Goal: Information Seeking & Learning: Learn about a topic

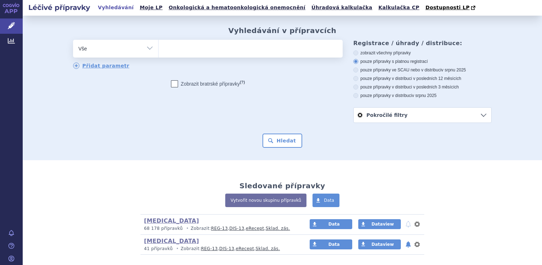
click at [183, 44] on ul at bounding box center [251, 47] width 184 height 15
click at [159, 44] on select at bounding box center [158, 48] width 0 height 18
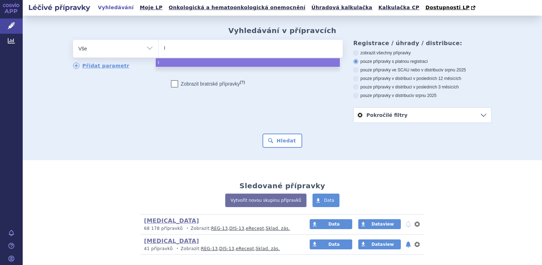
type input "Im"
type input "Ima"
type input "Imat"
type input "Imati"
type input "Imatini"
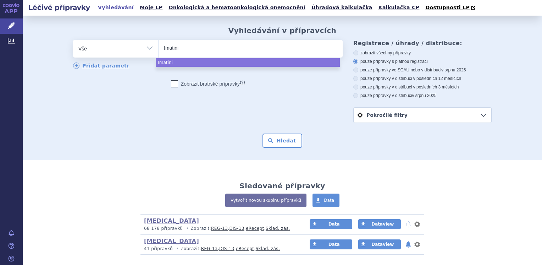
type input "Imatinib"
select select "Imatinib"
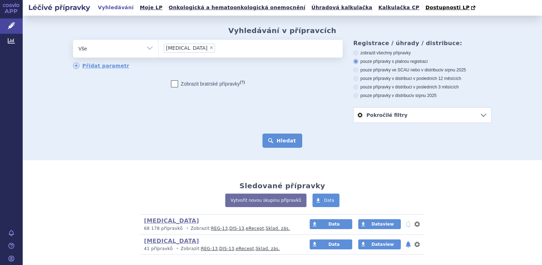
click at [272, 139] on button "Hledat" at bounding box center [282, 140] width 40 height 14
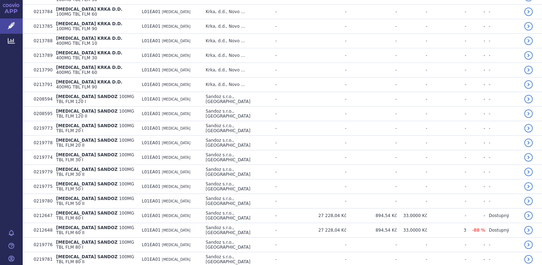
scroll to position [1064, 0]
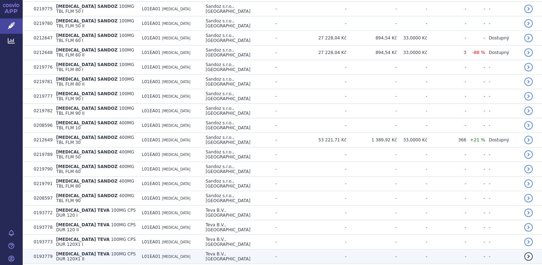
scroll to position [1303, 0]
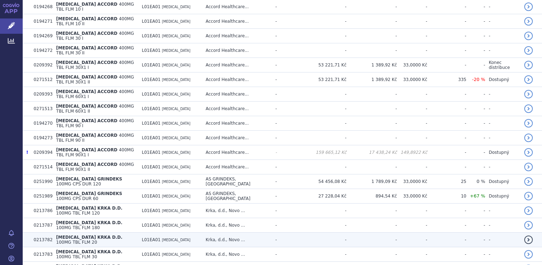
scroll to position [780, 0]
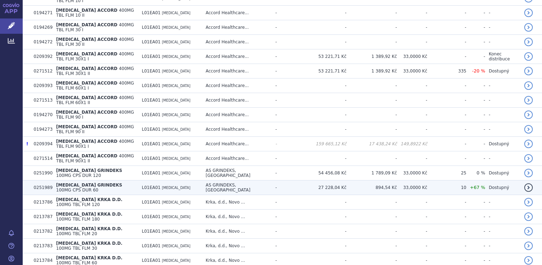
click at [526, 183] on link "detail" at bounding box center [528, 187] width 9 height 9
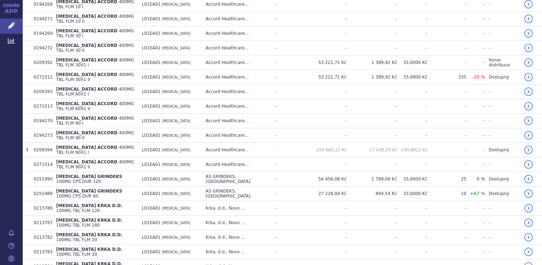
scroll to position [780, 0]
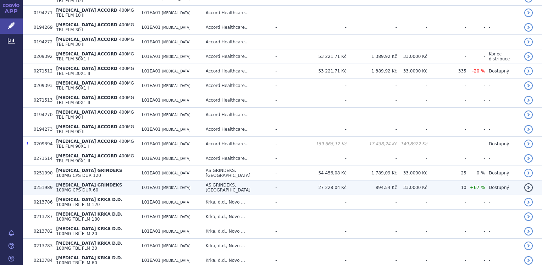
click at [525, 183] on link "detail" at bounding box center [528, 187] width 9 height 9
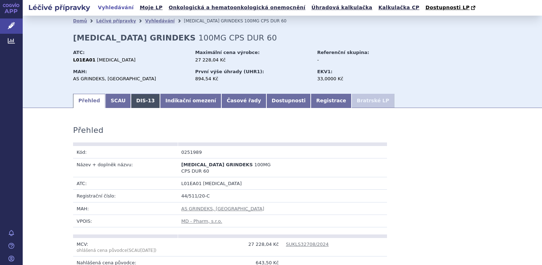
click at [133, 102] on link "DIS-13" at bounding box center [145, 101] width 29 height 14
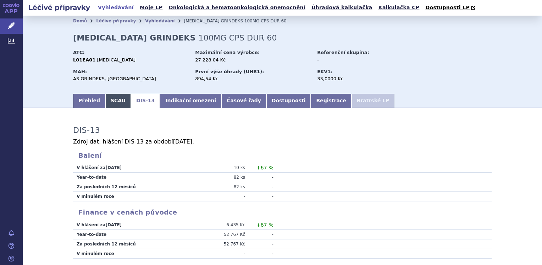
click at [109, 101] on link "SCAU" at bounding box center [118, 101] width 26 height 14
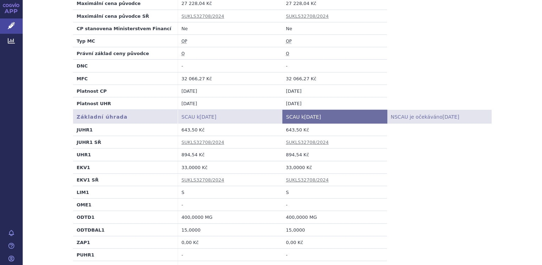
scroll to position [177, 0]
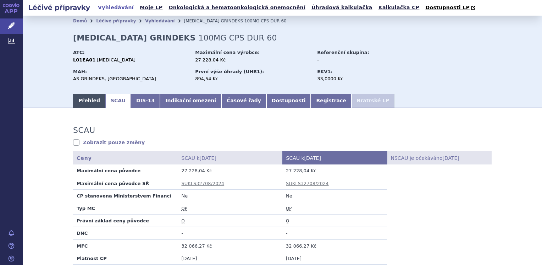
click at [85, 104] on link "Přehled" at bounding box center [89, 101] width 32 height 14
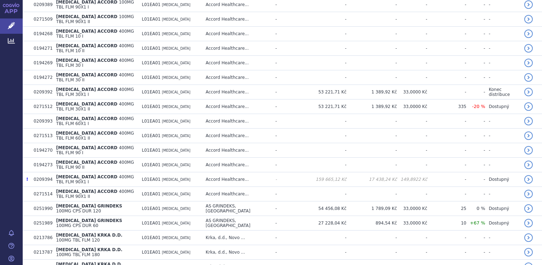
scroll to position [780, 0]
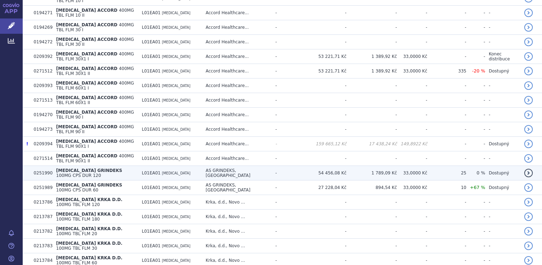
click at [524, 168] on link "detail" at bounding box center [528, 172] width 9 height 9
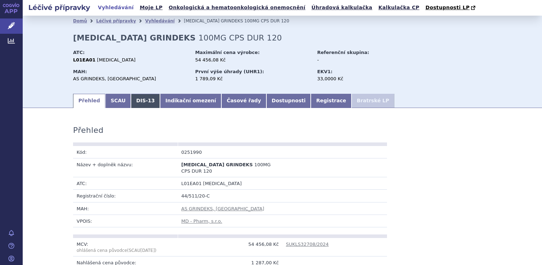
click at [131, 97] on link "DIS-13" at bounding box center [145, 101] width 29 height 14
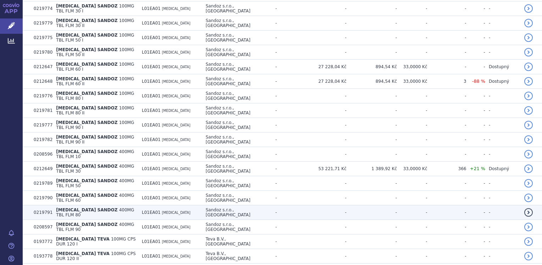
scroll to position [1170, 0]
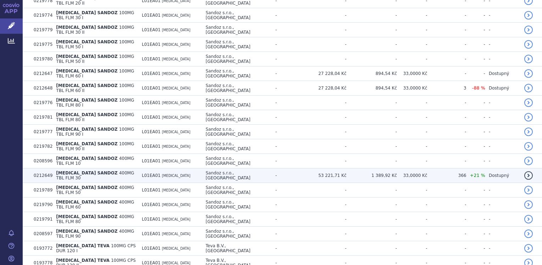
click at [524, 171] on link "detail" at bounding box center [528, 175] width 9 height 9
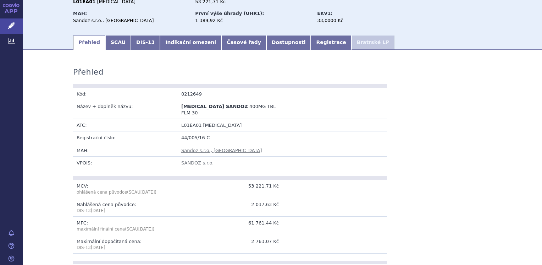
scroll to position [35, 0]
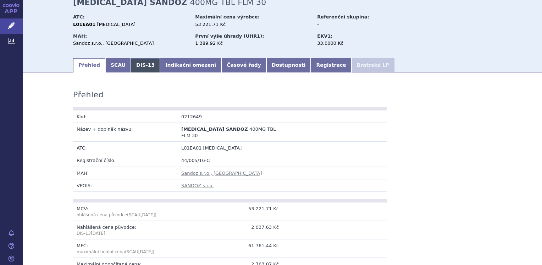
click at [133, 64] on link "DIS-13" at bounding box center [145, 65] width 29 height 14
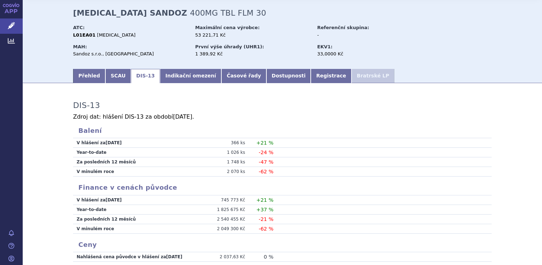
scroll to position [35, 0]
